Goal: Transaction & Acquisition: Purchase product/service

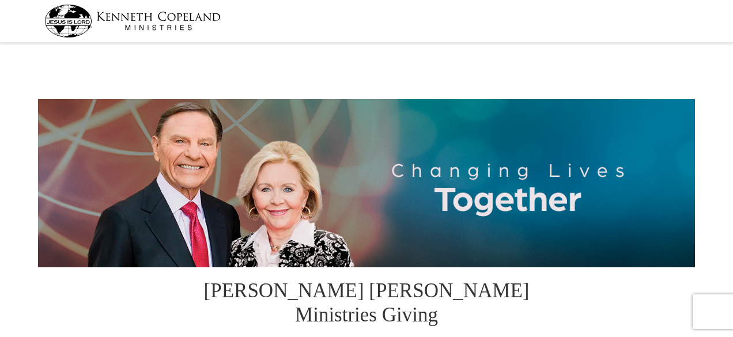
select select "FL"
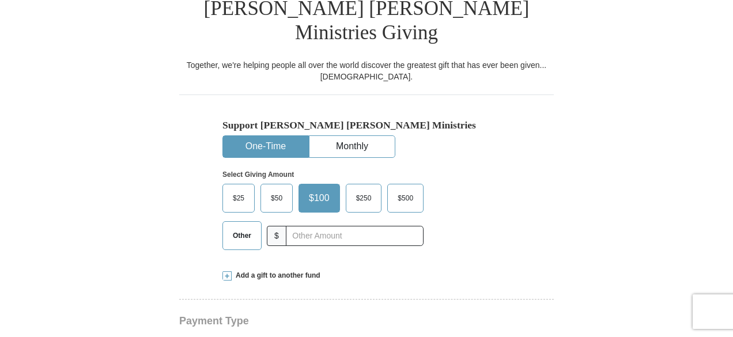
scroll to position [288, 0]
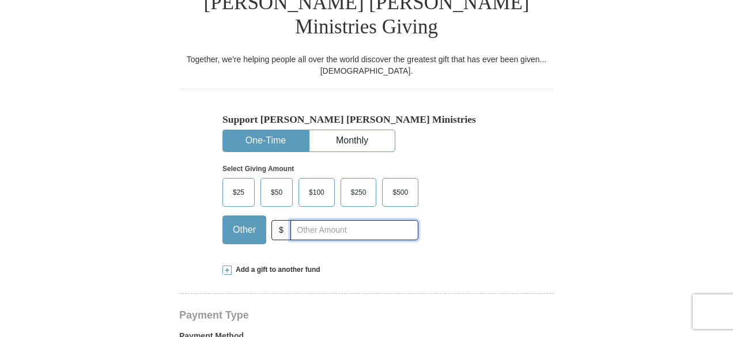
click at [307, 220] on input "text" at bounding box center [354, 230] width 128 height 20
type input "60"
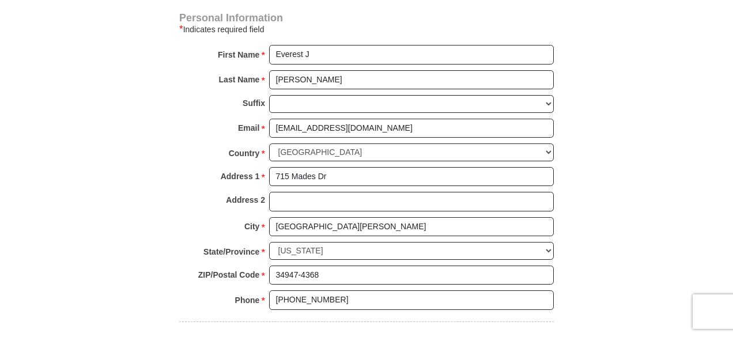
scroll to position [922, 0]
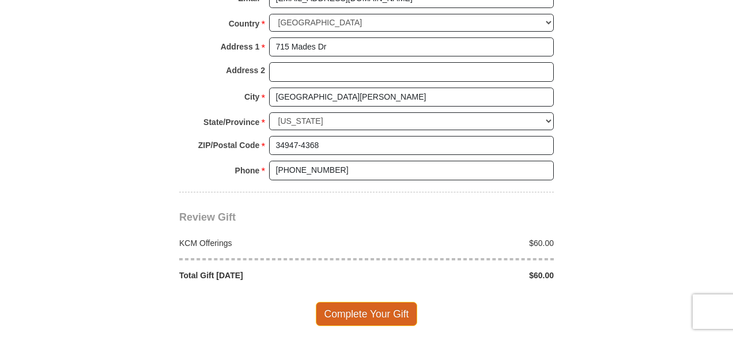
click at [377, 302] on span "Complete Your Gift" at bounding box center [367, 314] width 102 height 24
